Goal: Task Accomplishment & Management: Use online tool/utility

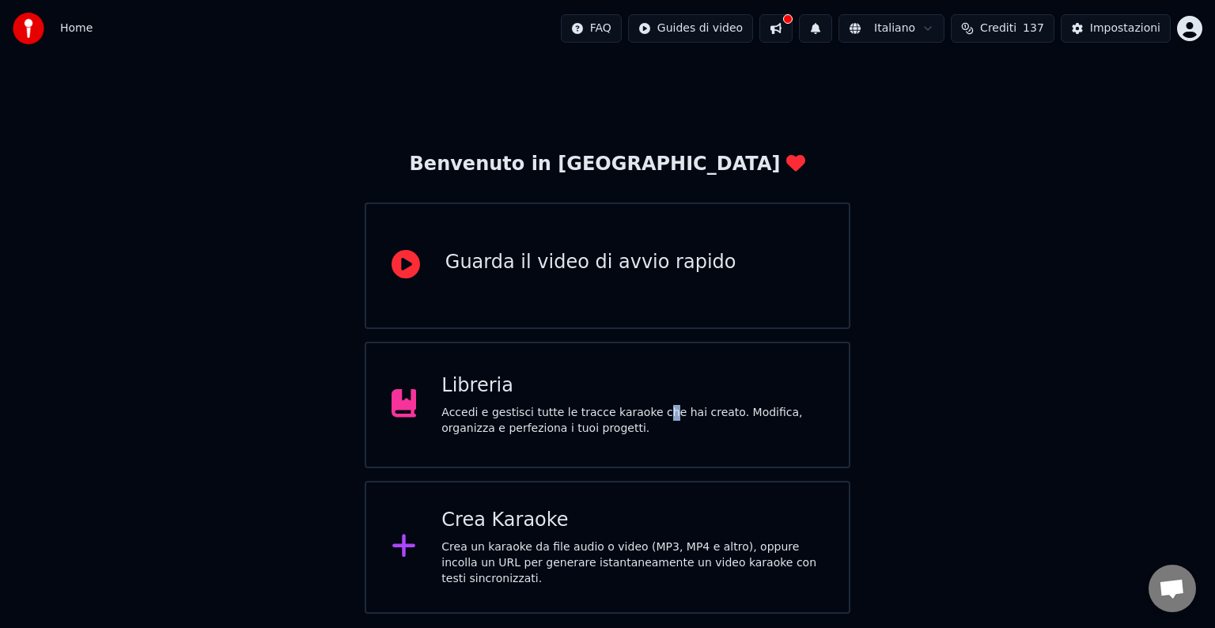
click at [647, 418] on div "Accedi e gestisci tutte le tracce karaoke che hai creato. Modifica, organizza e…" at bounding box center [632, 421] width 382 height 32
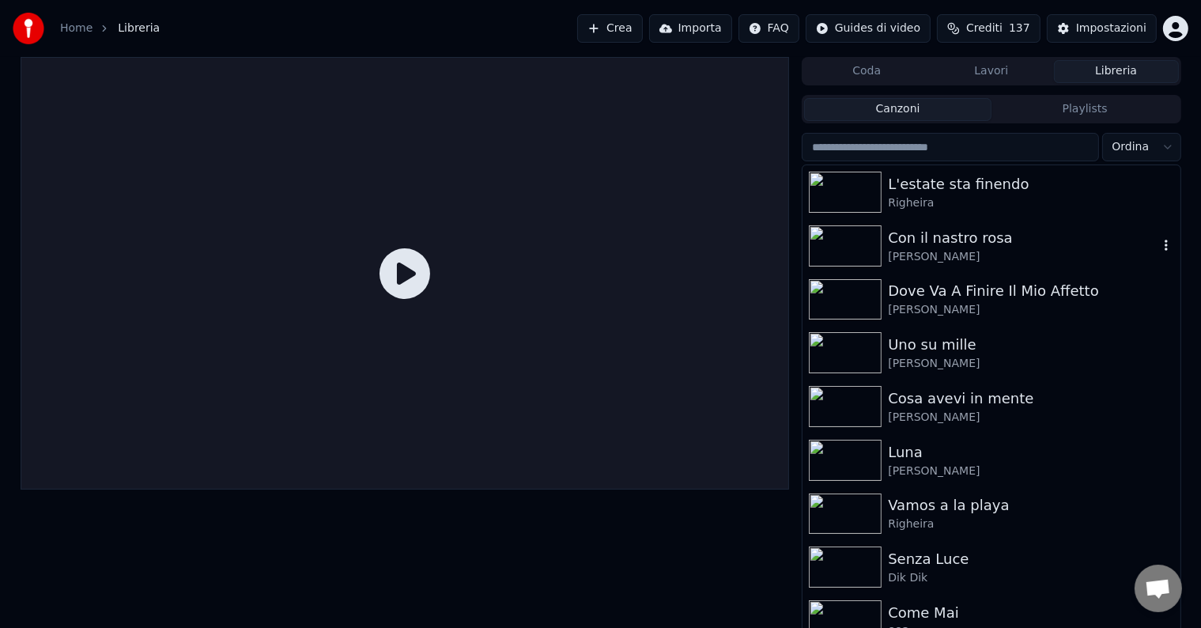
click at [1165, 246] on icon "button" at bounding box center [1166, 245] width 3 height 11
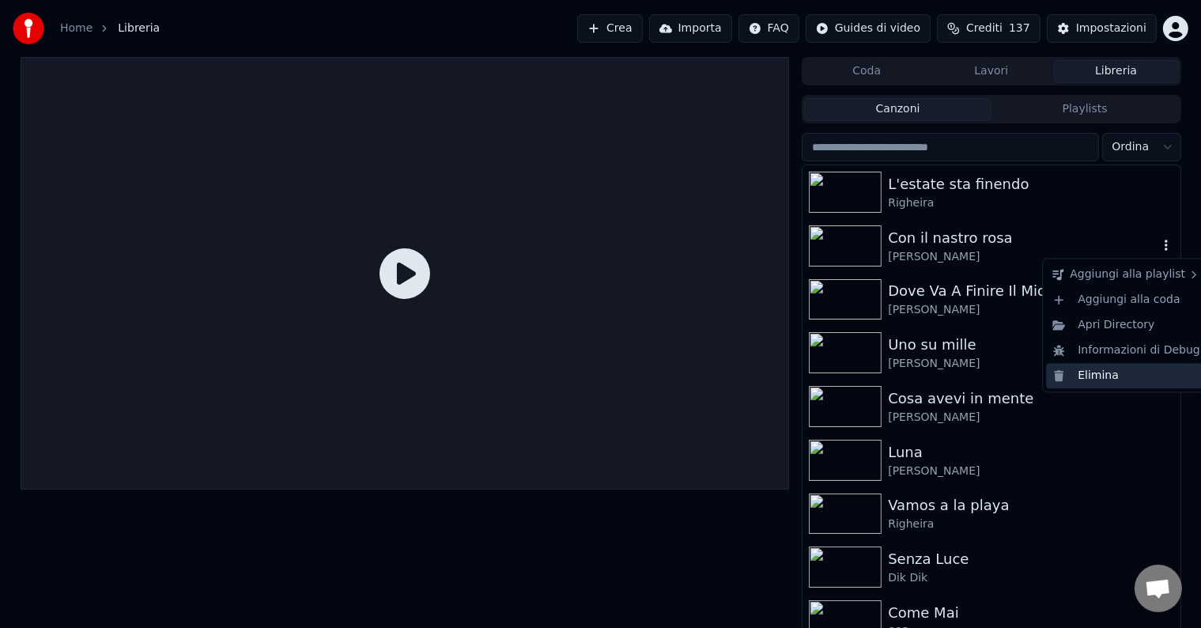
click at [1122, 372] on div "Elimina" at bounding box center [1126, 375] width 161 height 25
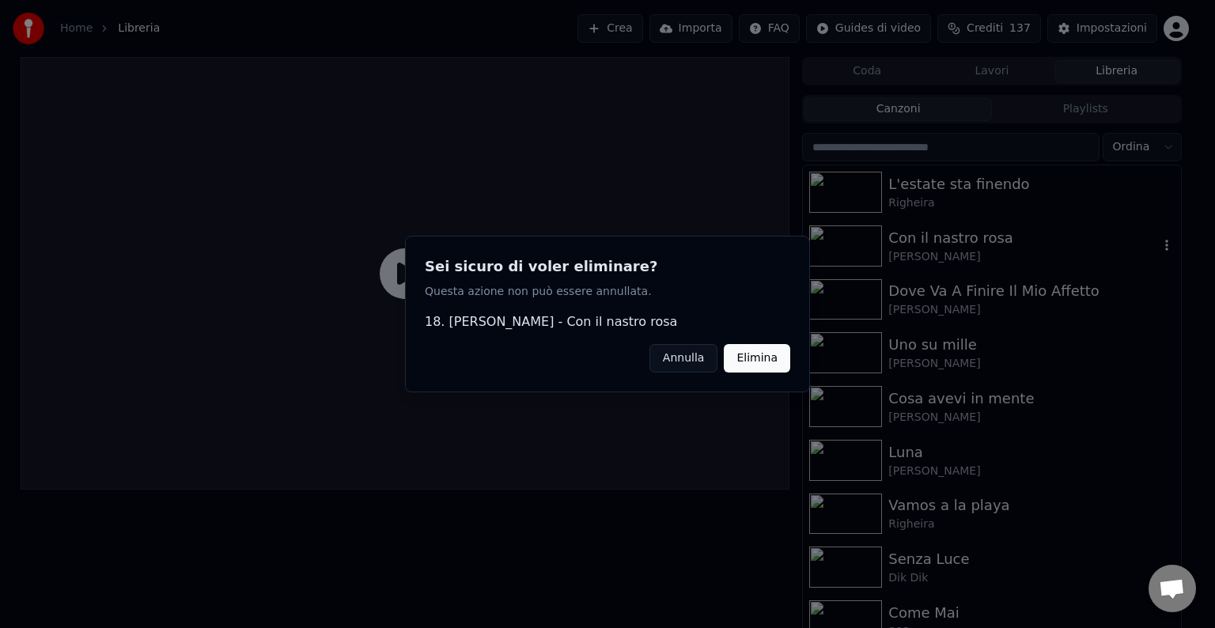
click at [778, 357] on button "Elimina" at bounding box center [757, 358] width 66 height 28
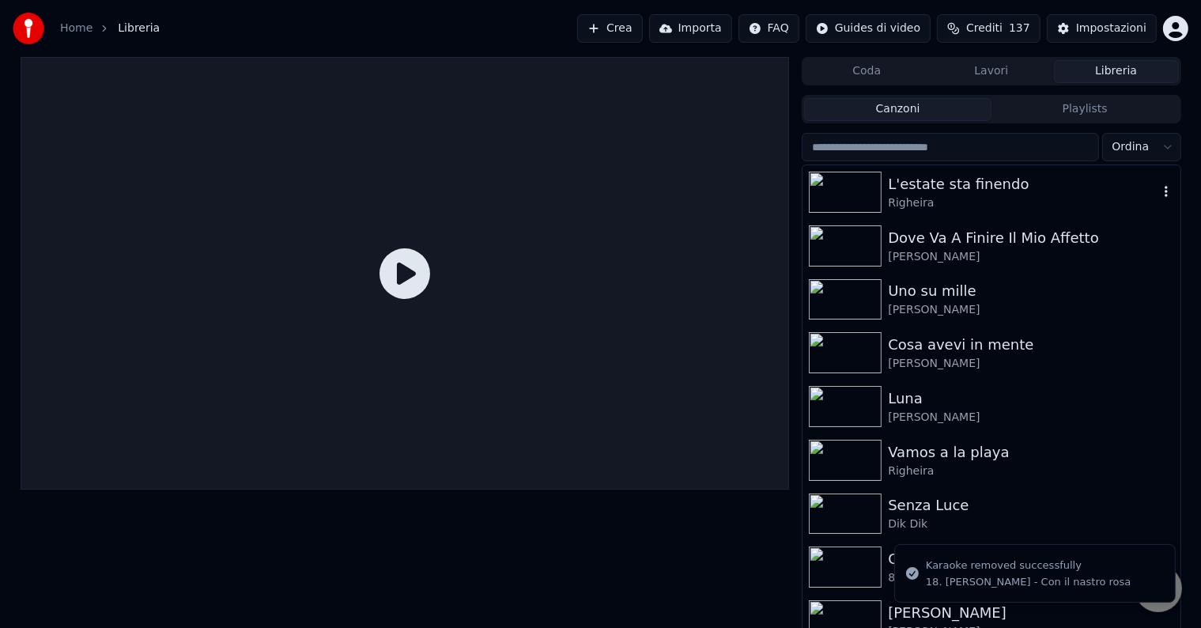
click at [1159, 189] on icon "button" at bounding box center [1167, 191] width 16 height 13
click at [1159, 193] on icon "button" at bounding box center [1167, 191] width 16 height 13
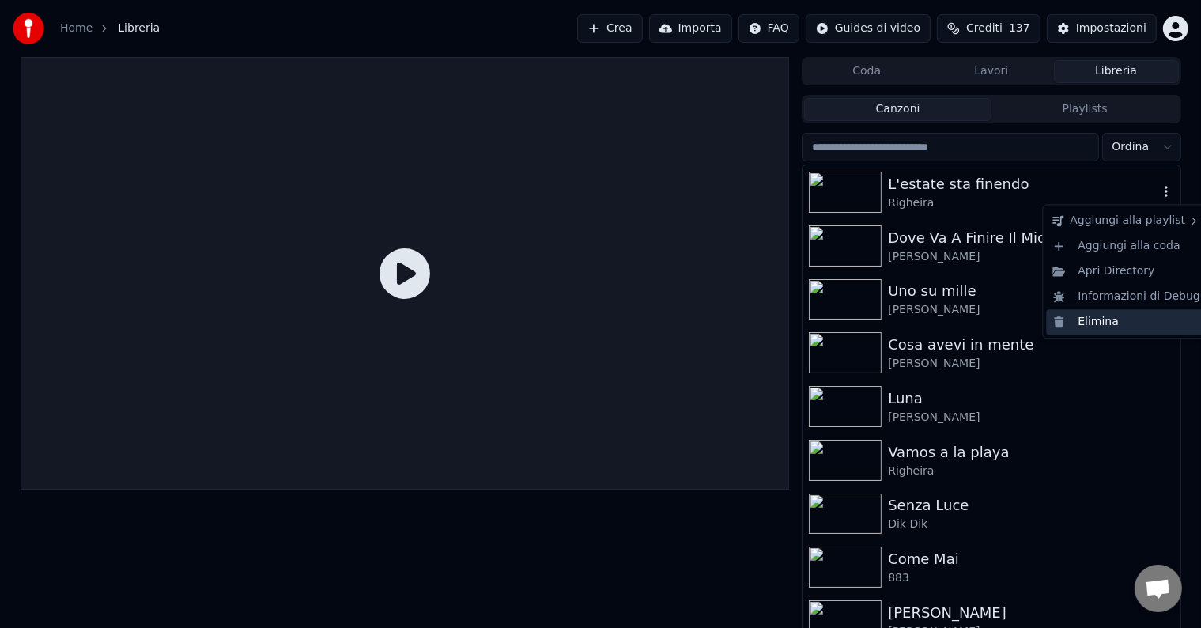
click at [1125, 316] on div "Elimina" at bounding box center [1126, 321] width 161 height 25
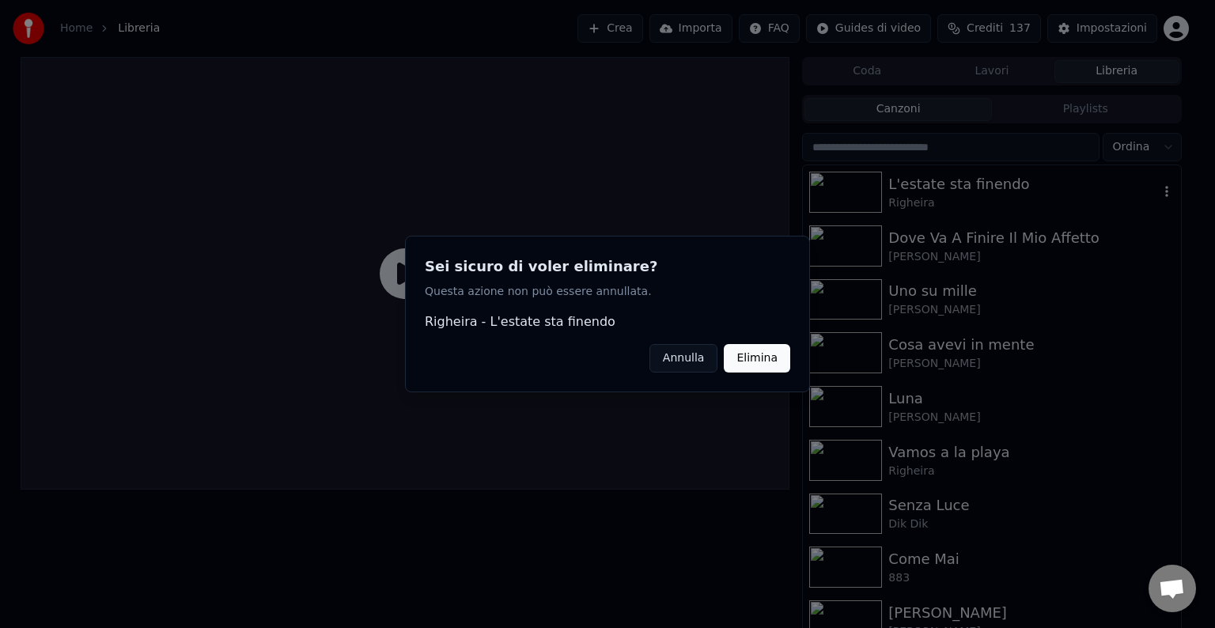
click at [756, 357] on button "Elimina" at bounding box center [757, 358] width 66 height 28
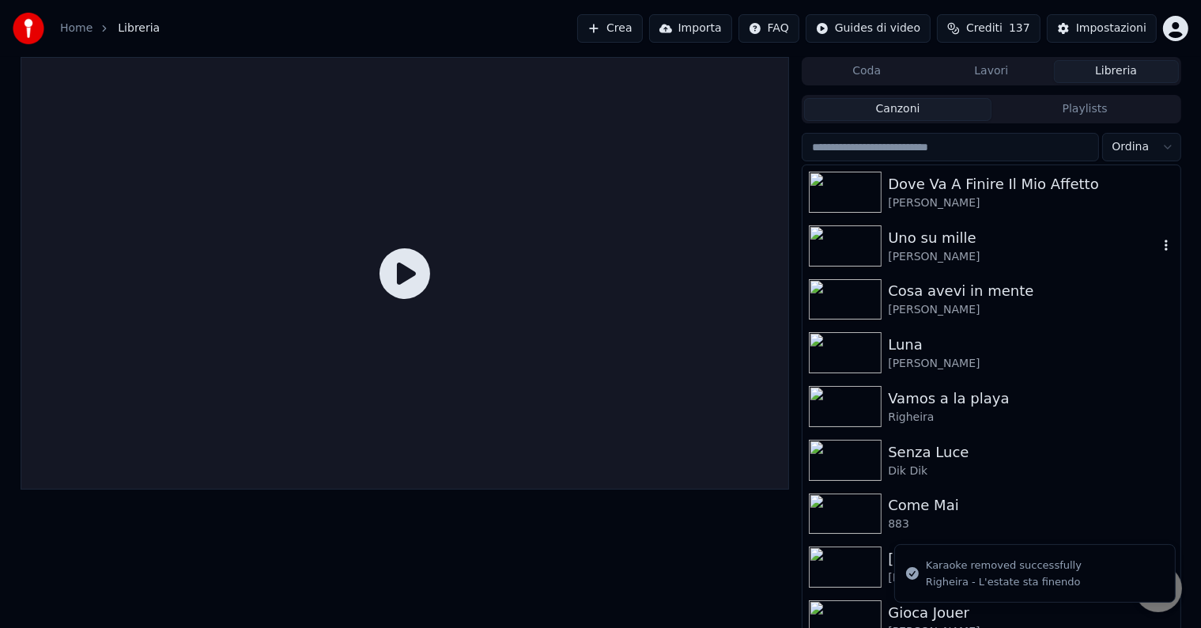
click at [1165, 241] on icon "button" at bounding box center [1166, 245] width 3 height 11
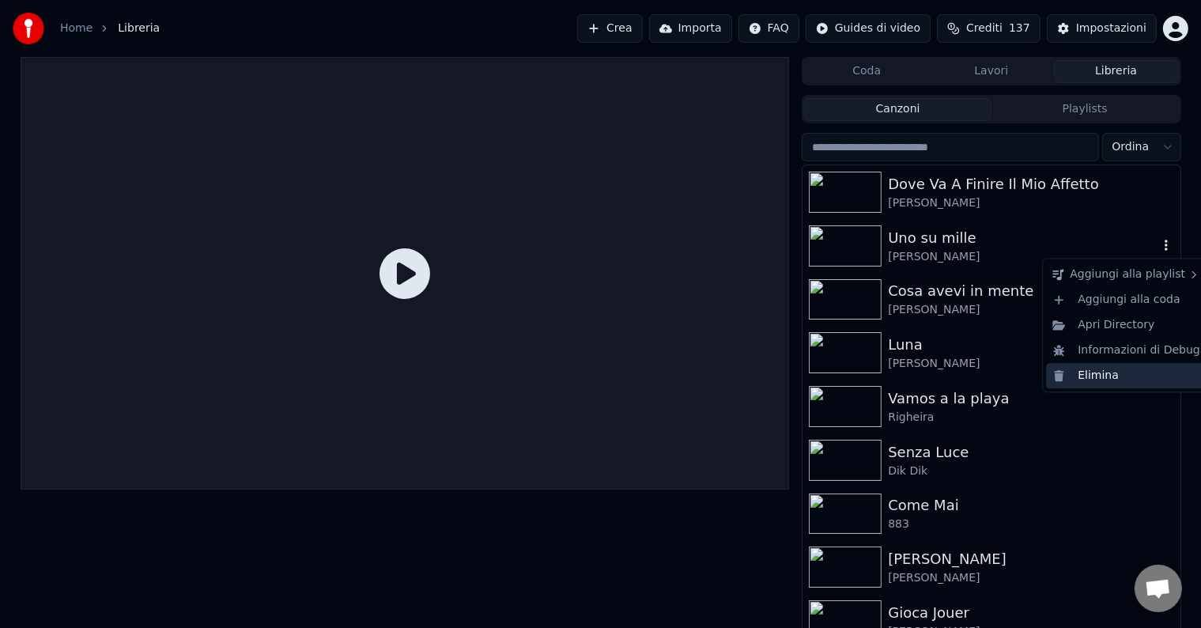
click at [1117, 374] on div "Elimina" at bounding box center [1126, 375] width 161 height 25
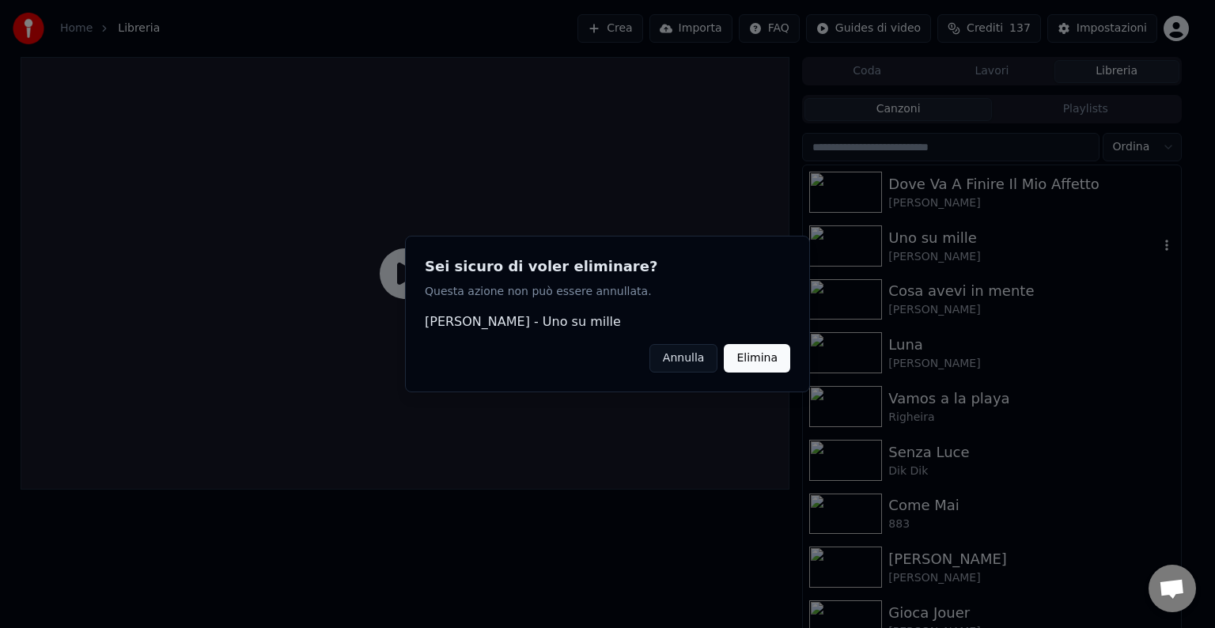
click at [762, 361] on button "Elimina" at bounding box center [757, 358] width 66 height 28
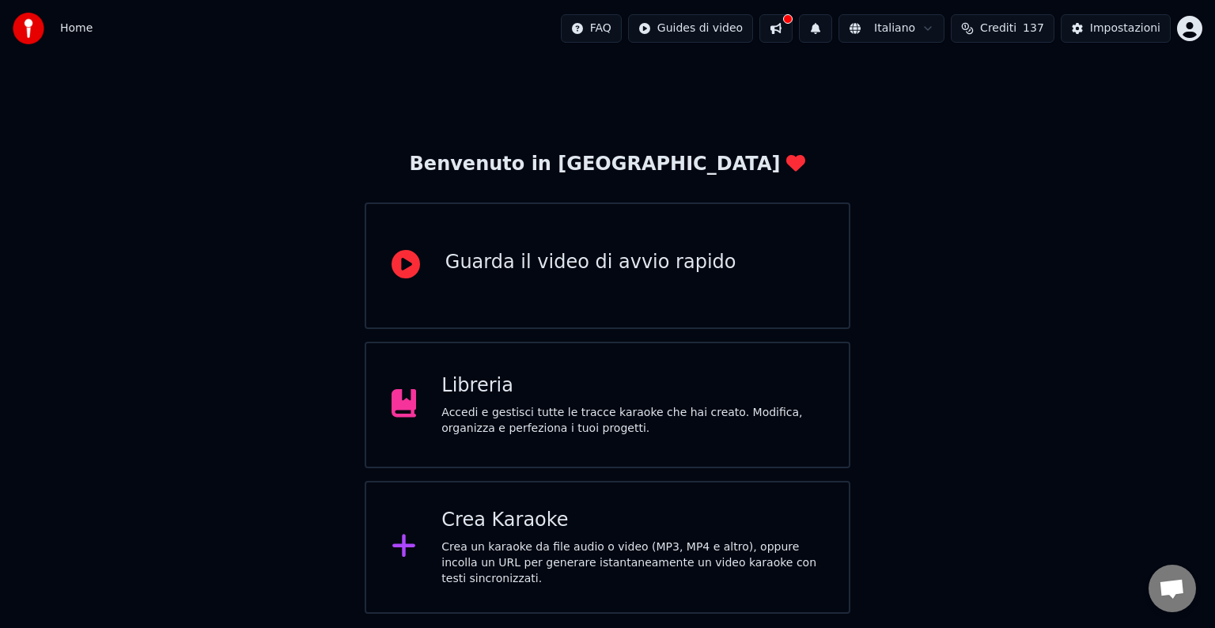
click at [540, 525] on div "Crea Karaoke" at bounding box center [632, 520] width 382 height 25
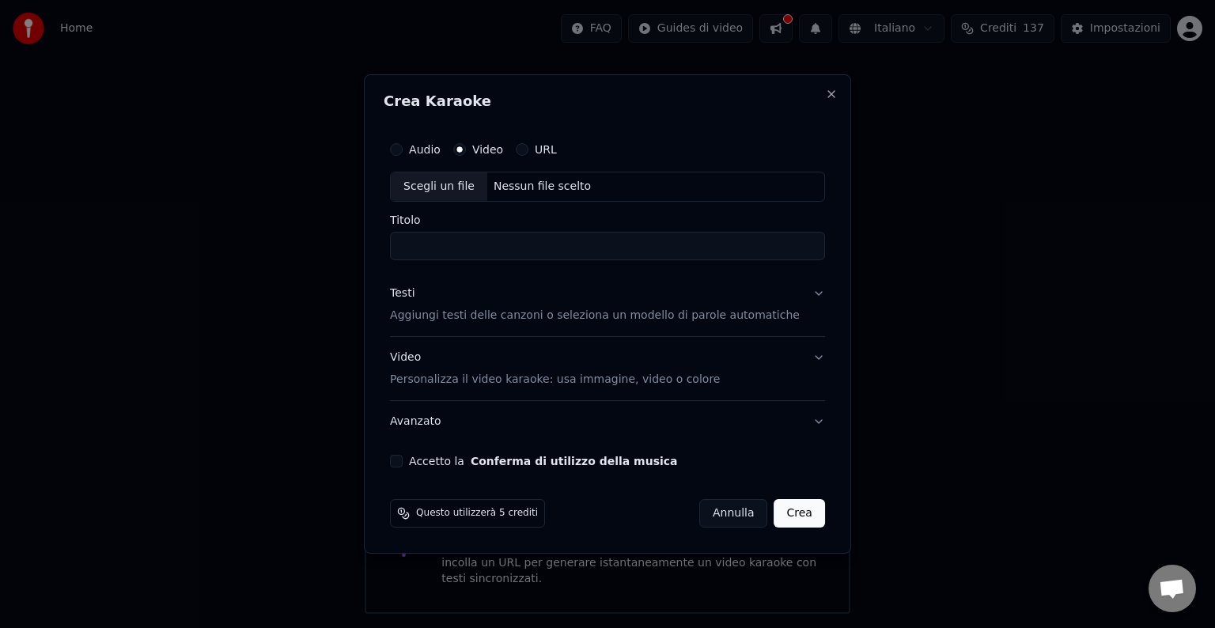
click at [426, 183] on div "Scegli un file" at bounding box center [439, 186] width 96 height 28
click at [403, 149] on button "Audio" at bounding box center [396, 149] width 13 height 13
click at [421, 190] on div "Scegli un file" at bounding box center [439, 186] width 96 height 28
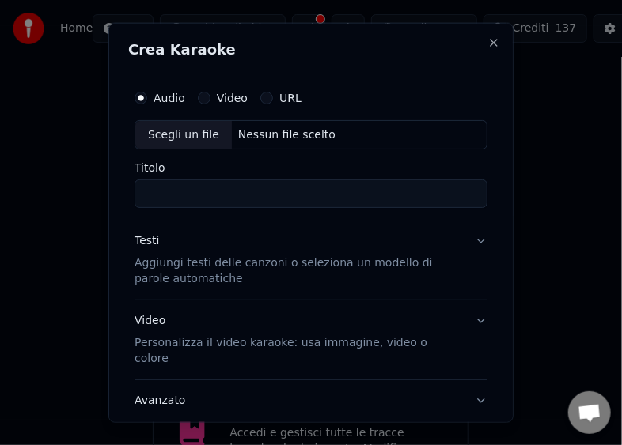
click at [156, 133] on div "Scegli un file" at bounding box center [183, 134] width 96 height 28
type input "**********"
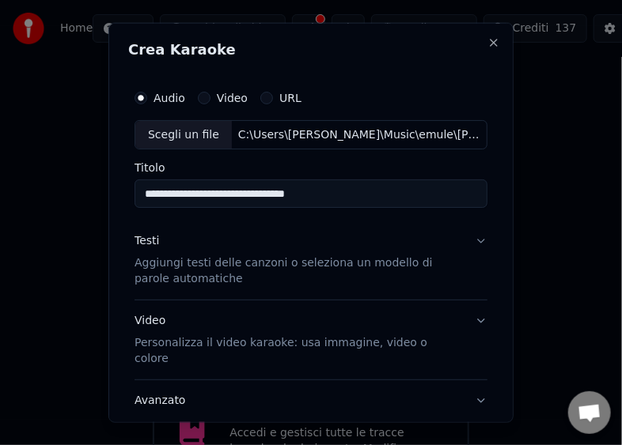
scroll to position [93, 0]
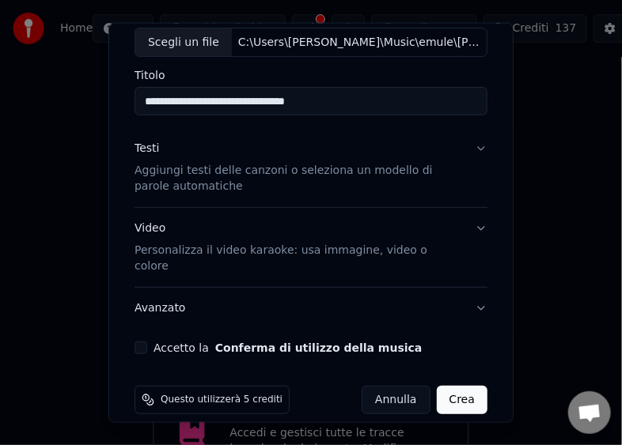
click at [145, 342] on button "Accetto la Conferma di utilizzo della musica" at bounding box center [140, 348] width 13 height 13
click at [437, 386] on button "Crea" at bounding box center [462, 400] width 51 height 28
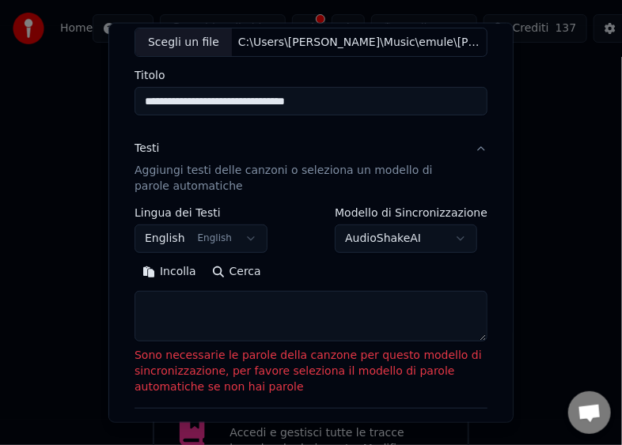
click at [171, 274] on button "Incolla" at bounding box center [169, 271] width 70 height 25
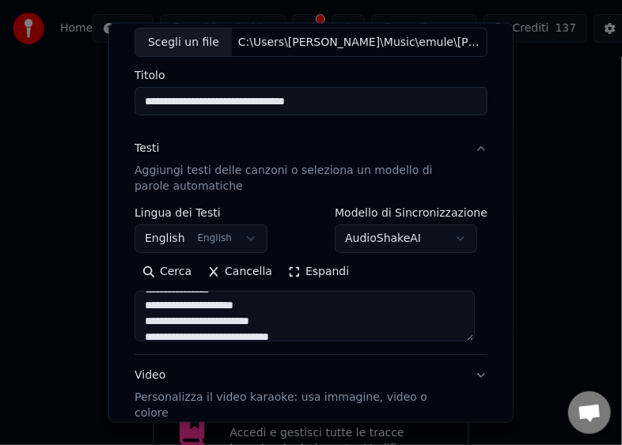
scroll to position [295, 0]
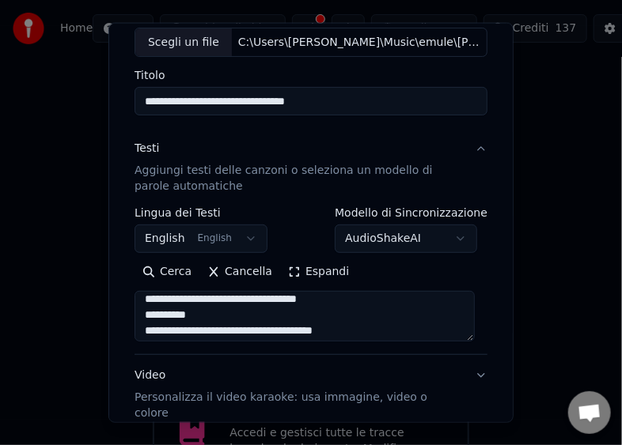
type textarea "**********"
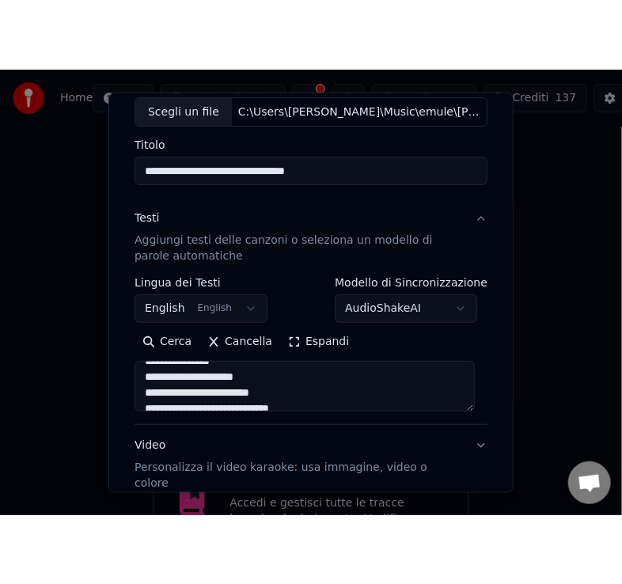
scroll to position [275, 0]
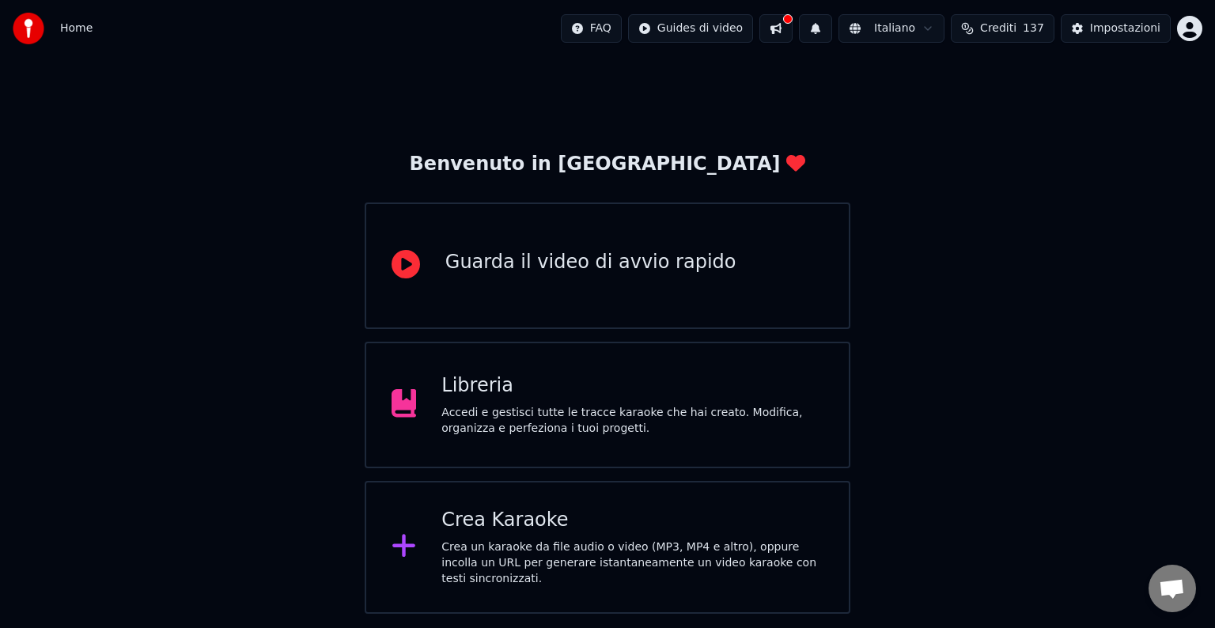
click at [647, 509] on div "Crea Karaoke Crea un karaoke da file audio o video (MP3, MP4 e altro), oppure i…" at bounding box center [608, 547] width 486 height 133
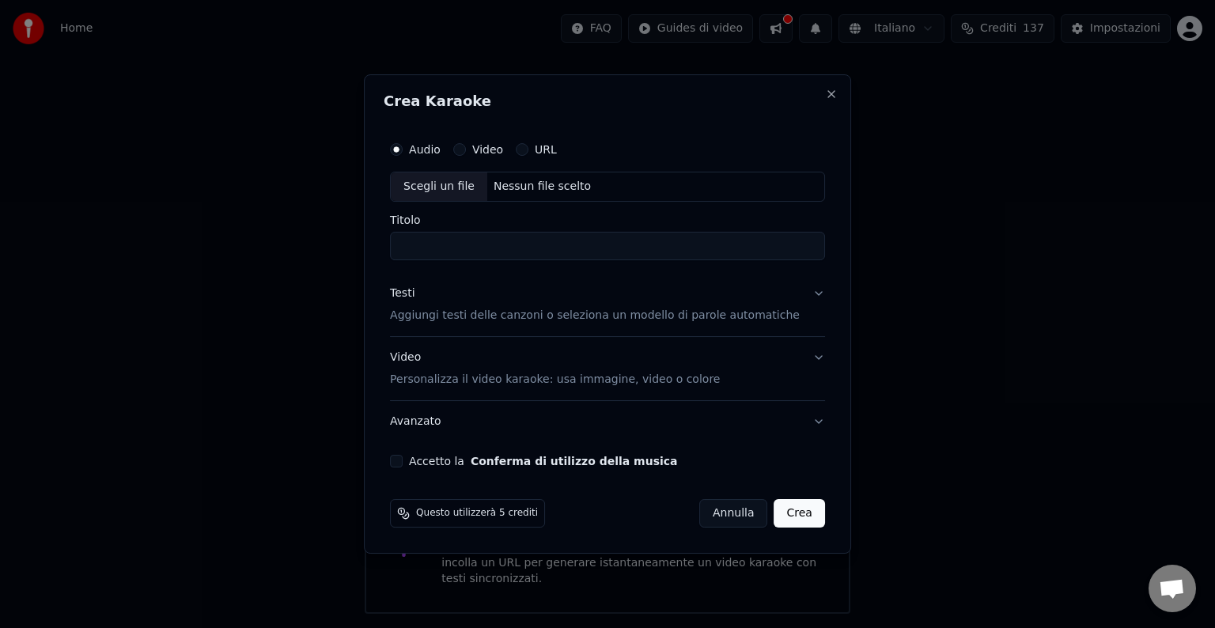
drag, startPoint x: 596, startPoint y: 90, endPoint x: 740, endPoint y: 86, distance: 144.0
click at [740, 86] on div "Crea Karaoke Audio Video URL Scegli un file Nessun file scelto Titolo Testi Agg…" at bounding box center [607, 313] width 487 height 479
drag, startPoint x: 690, startPoint y: 85, endPoint x: 711, endPoint y: 84, distance: 21.4
click at [711, 84] on div "Crea Karaoke Audio Video URL Scegli un file Nessun file scelto Titolo Testi Agg…" at bounding box center [607, 313] width 487 height 479
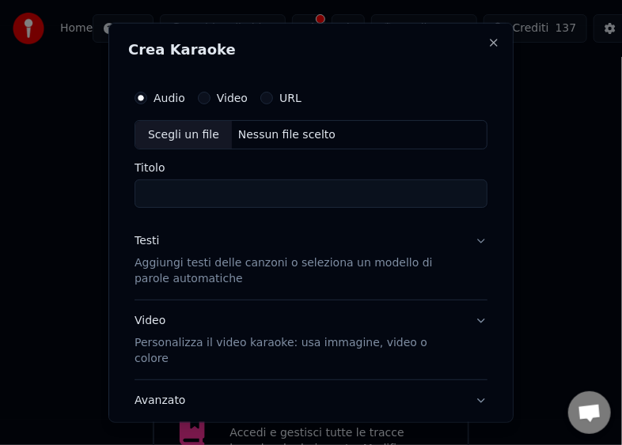
click at [157, 135] on div "Scegli un file" at bounding box center [183, 134] width 96 height 28
type input "**********"
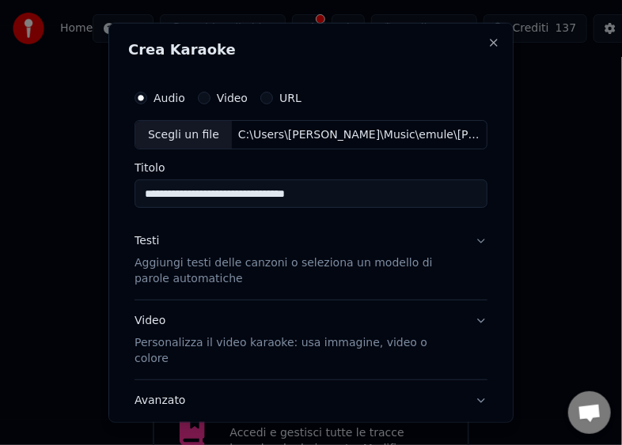
scroll to position [93, 0]
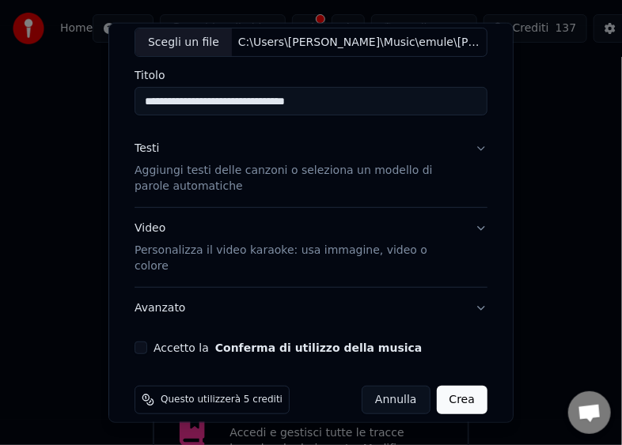
click at [142, 342] on button "Accetto la Conferma di utilizzo della musica" at bounding box center [140, 348] width 13 height 13
click at [440, 386] on button "Crea" at bounding box center [462, 400] width 51 height 28
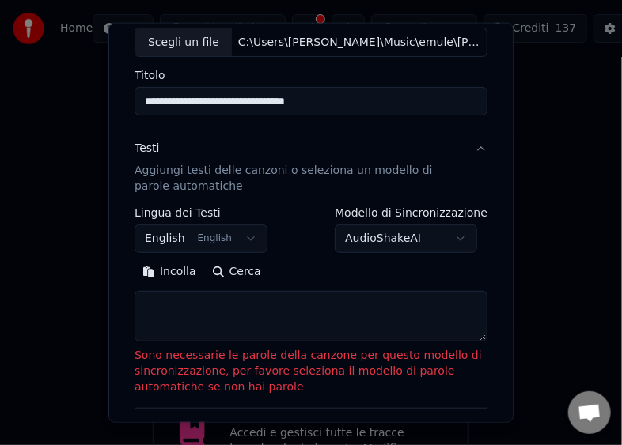
click at [155, 270] on button "Incolla" at bounding box center [169, 271] width 70 height 25
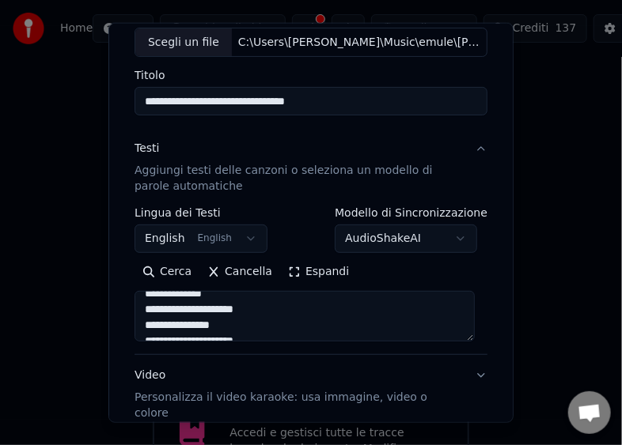
scroll to position [484, 0]
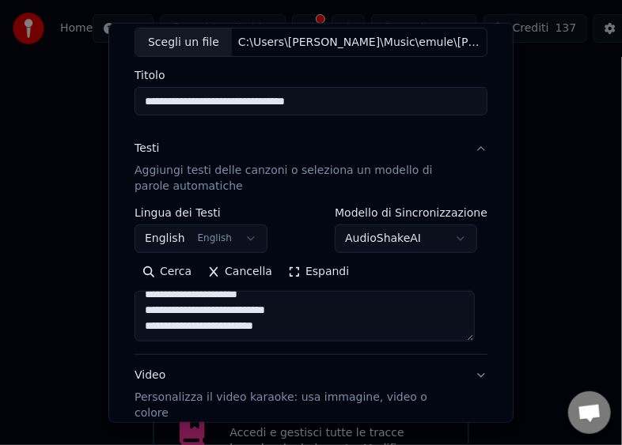
type textarea "**********"
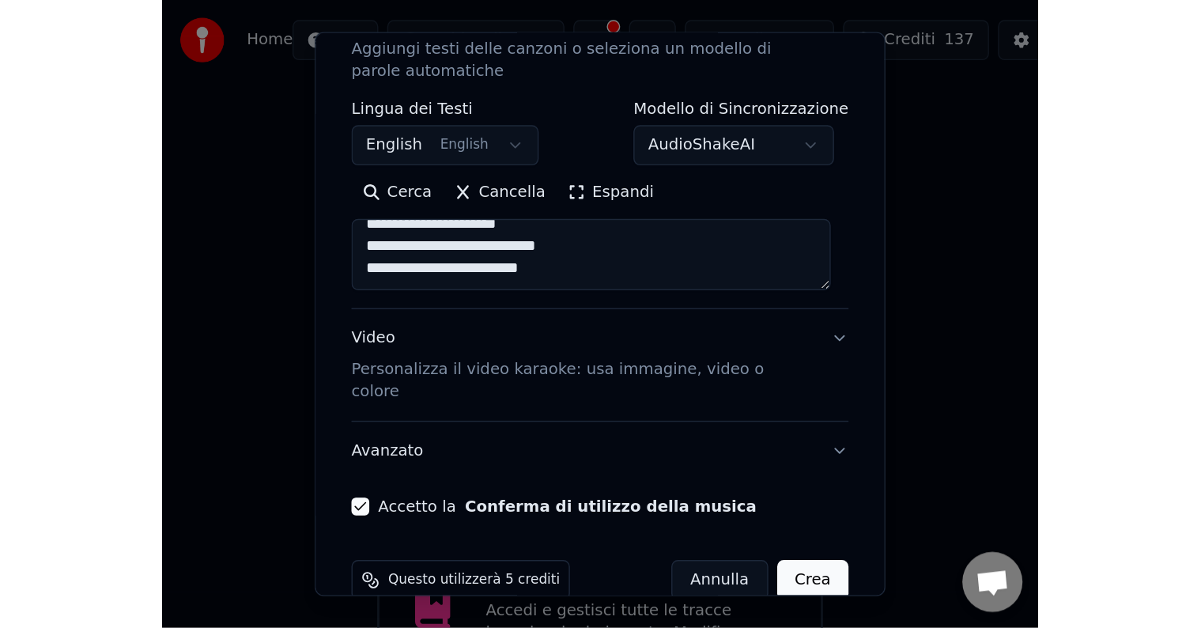
scroll to position [240, 0]
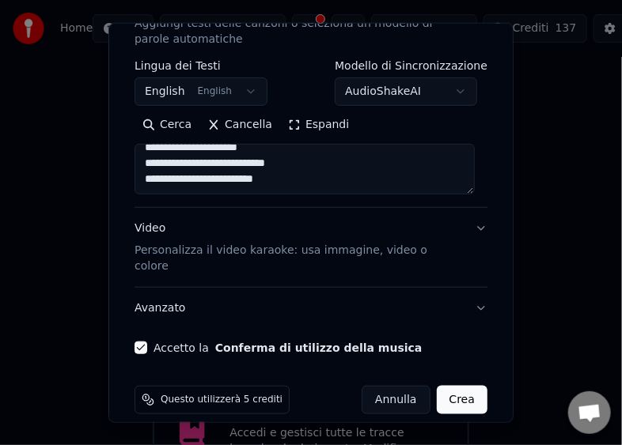
click at [456, 386] on button "Crea" at bounding box center [462, 400] width 51 height 28
select select "**"
type textarea "**********"
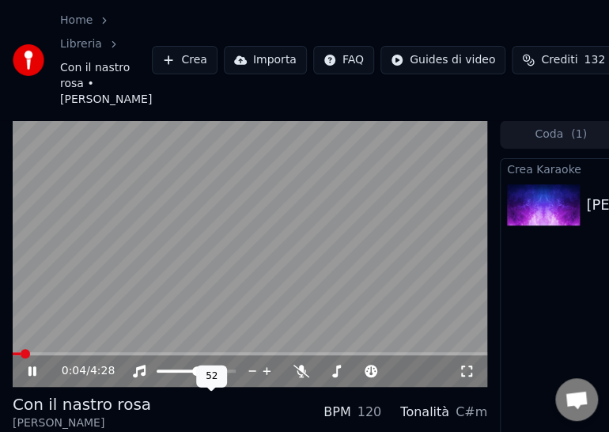
click at [197, 376] on span at bounding box center [196, 370] width 9 height 9
click at [159, 381] on video at bounding box center [250, 253] width 474 height 267
click at [188, 358] on span at bounding box center [188, 353] width 9 height 9
click at [36, 376] on icon at bounding box center [32, 370] width 9 height 11
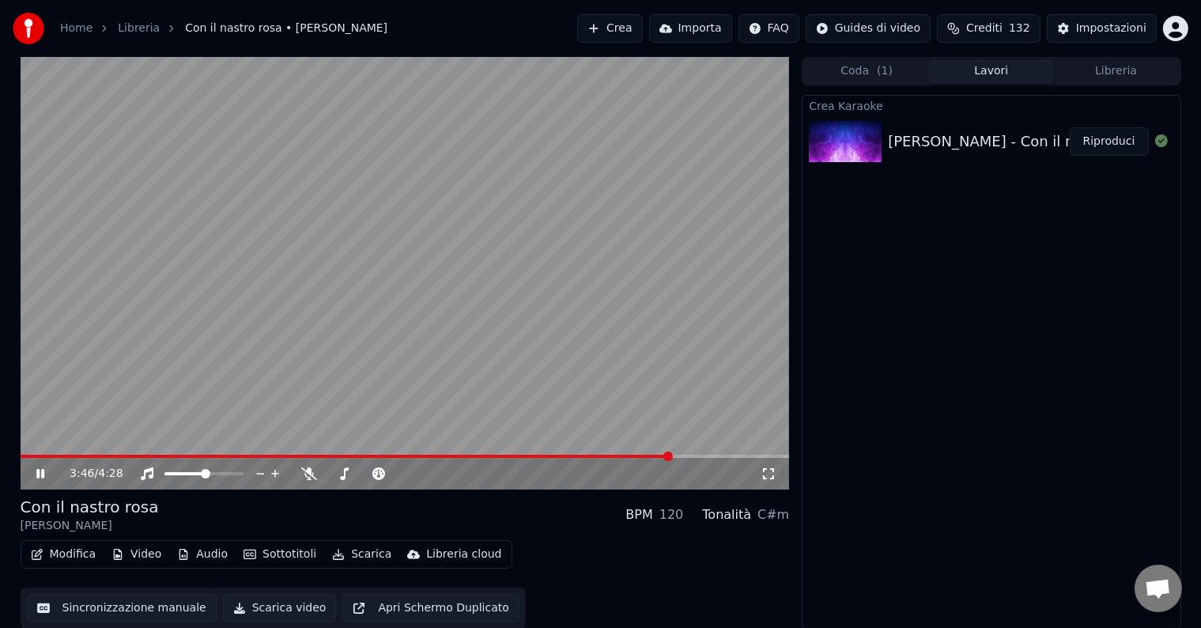
click at [694, 452] on video at bounding box center [405, 273] width 769 height 433
click at [690, 453] on span at bounding box center [685, 456] width 9 height 9
click at [36, 470] on icon at bounding box center [40, 473] width 9 height 11
click at [263, 604] on button "Scarica video" at bounding box center [280, 608] width 114 height 28
